Goal: Task Accomplishment & Management: Complete application form

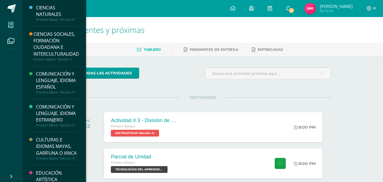
click at [11, 26] on icon at bounding box center [10, 25] width 5 height 6
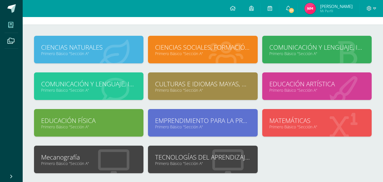
scroll to position [28, 0]
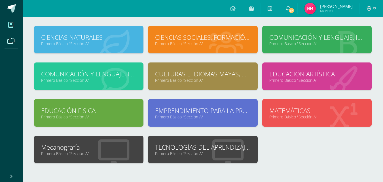
click at [194, 156] on div "TECNOLOGÍAS DEL APRENDIZAJE Y LA COMUNICACIÓN Primero Básico "Sección A"" at bounding box center [203, 150] width 110 height 28
click at [196, 152] on link "Primero Básico "Sección A"" at bounding box center [202, 153] width 95 height 5
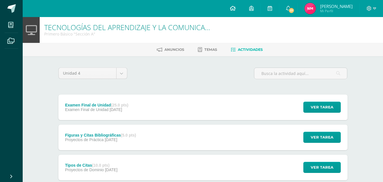
click at [230, 9] on icon at bounding box center [233, 8] width 6 height 5
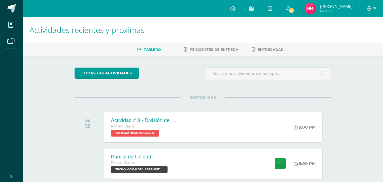
click at [312, 5] on img at bounding box center [310, 8] width 11 height 11
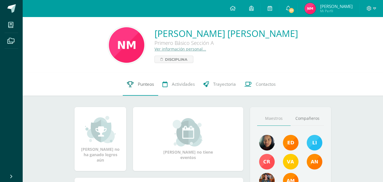
click at [147, 86] on span "Punteos" at bounding box center [146, 84] width 16 height 6
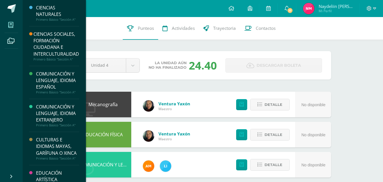
click at [12, 24] on icon at bounding box center [10, 25] width 5 height 6
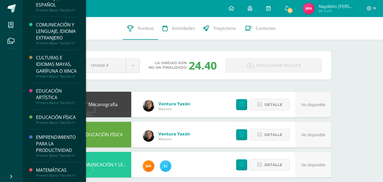
scroll to position [99, 0]
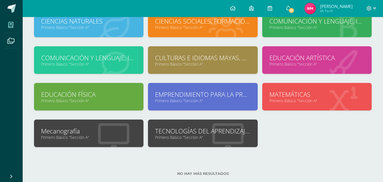
scroll to position [56, 0]
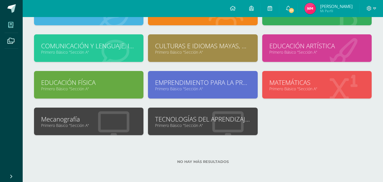
click at [176, 123] on link "Primero Básico "Sección A"" at bounding box center [202, 125] width 95 height 5
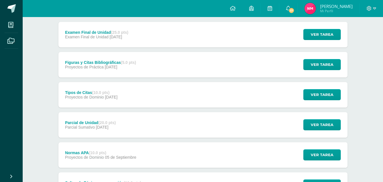
scroll to position [85, 0]
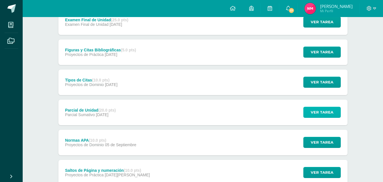
click at [316, 114] on span "Ver tarea" at bounding box center [322, 112] width 23 height 10
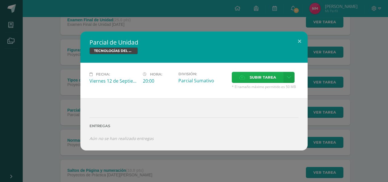
click at [271, 74] on span "Subir tarea" at bounding box center [262, 77] width 26 height 10
click at [0, 0] on input "Subir tarea" at bounding box center [0, 0] width 0 height 0
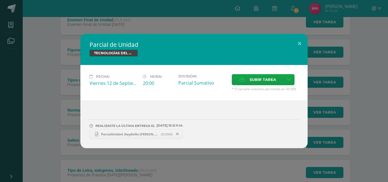
click at [158, 138] on link "ParcialUnida4_Naydeliin [PERSON_NAME].docx 20.95KB" at bounding box center [135, 134] width 93 height 10
click at [299, 40] on button at bounding box center [299, 43] width 16 height 19
